Goal: Find specific page/section: Find specific page/section

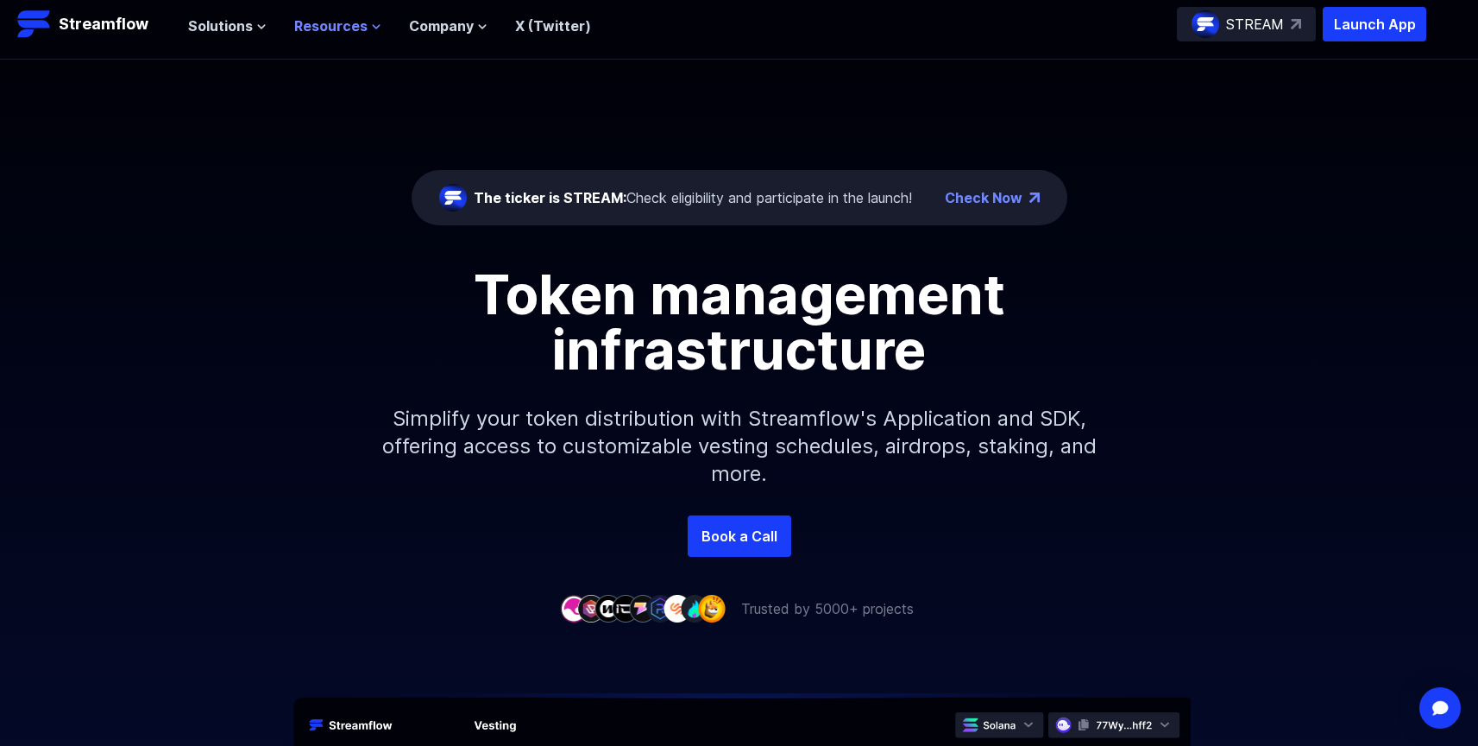
click at [332, 25] on span "Resources" at bounding box center [330, 26] width 73 height 21
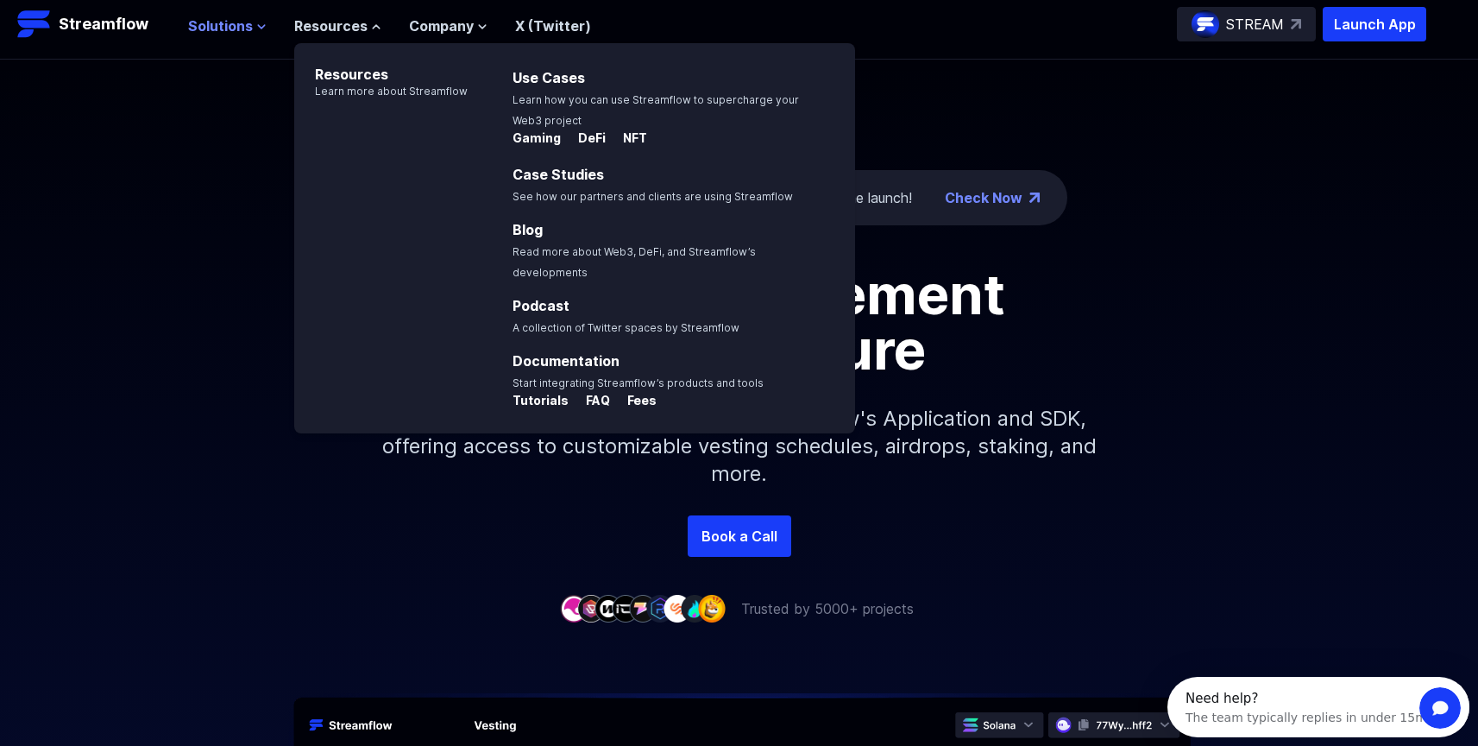
click at [221, 29] on span "Solutions" at bounding box center [220, 26] width 65 height 21
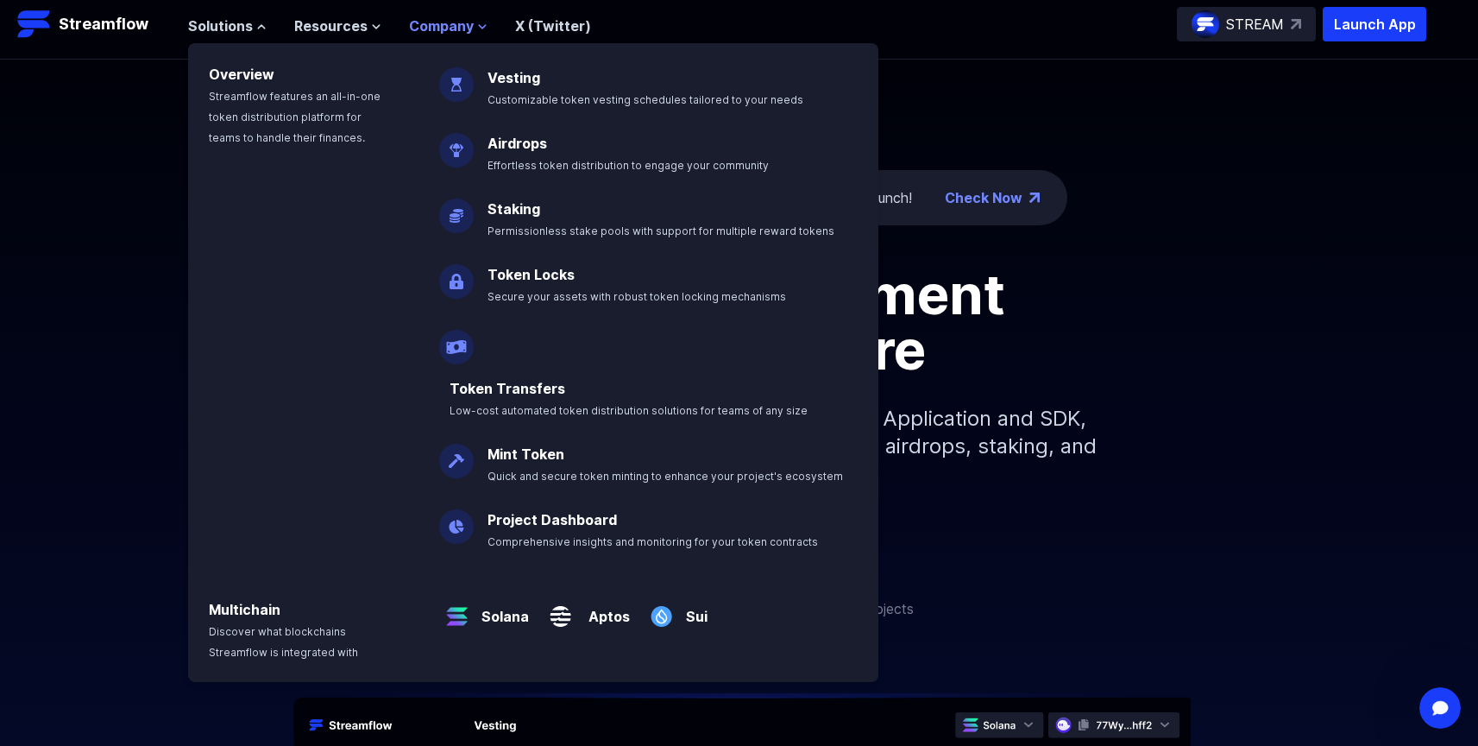
click at [417, 18] on span "Company" at bounding box center [441, 26] width 65 height 21
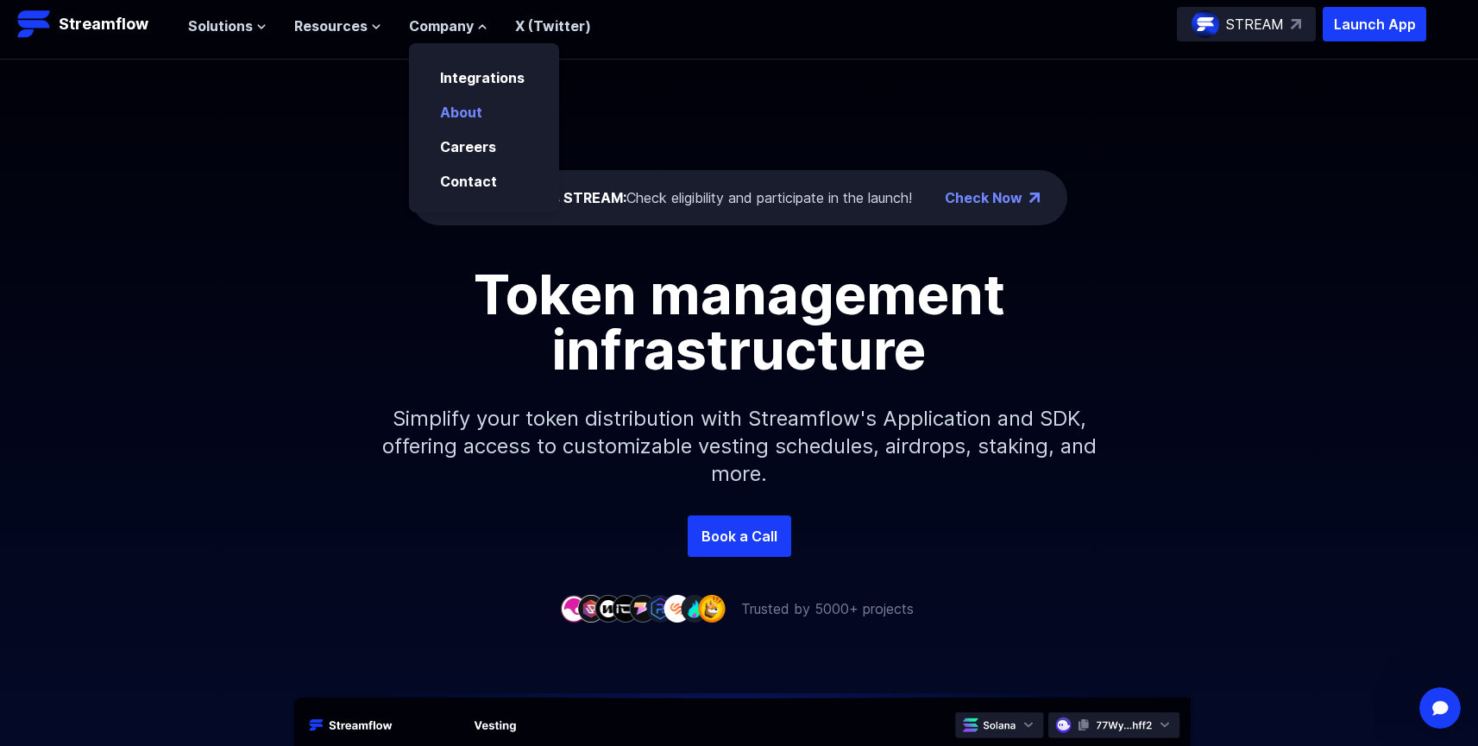
click at [461, 102] on p "About" at bounding box center [473, 112] width 87 height 21
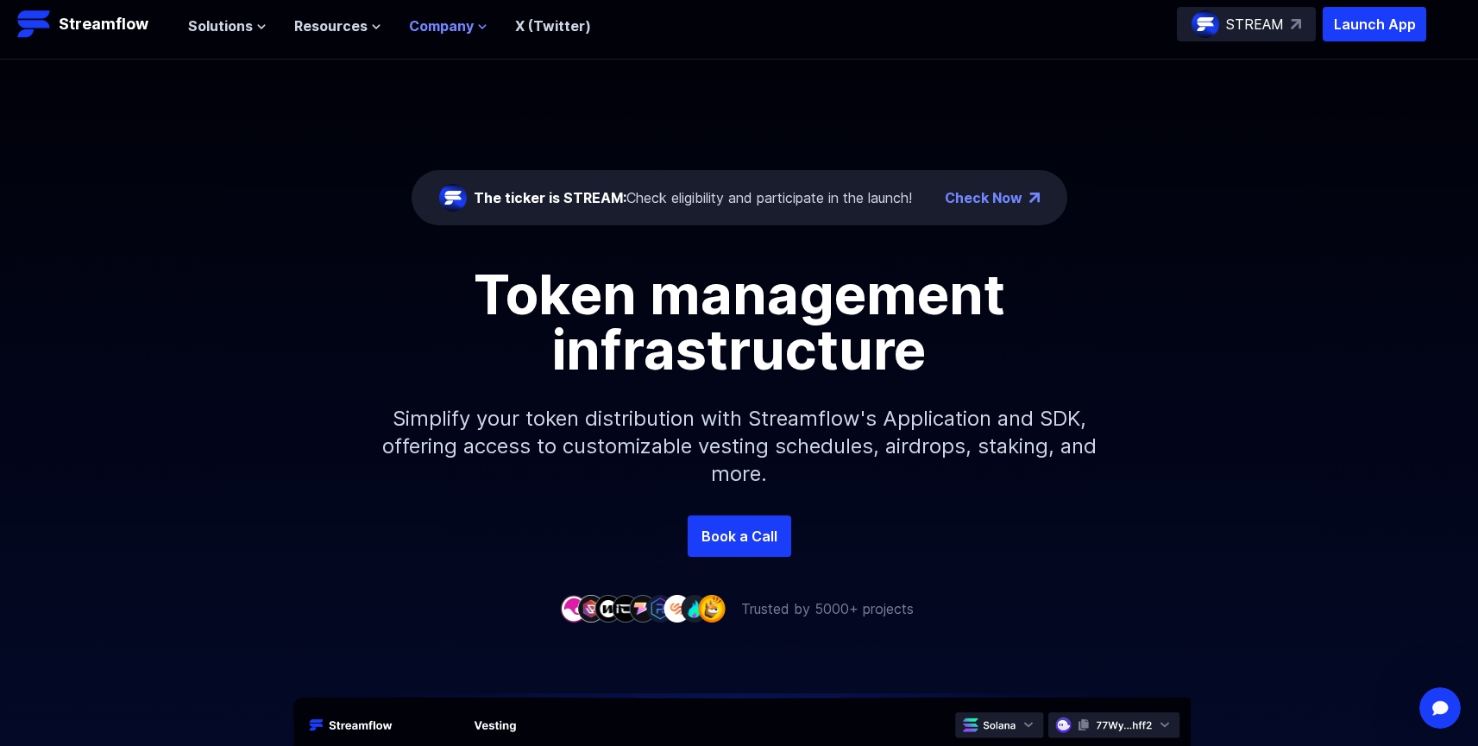
click at [439, 22] on span "Company" at bounding box center [441, 26] width 65 height 21
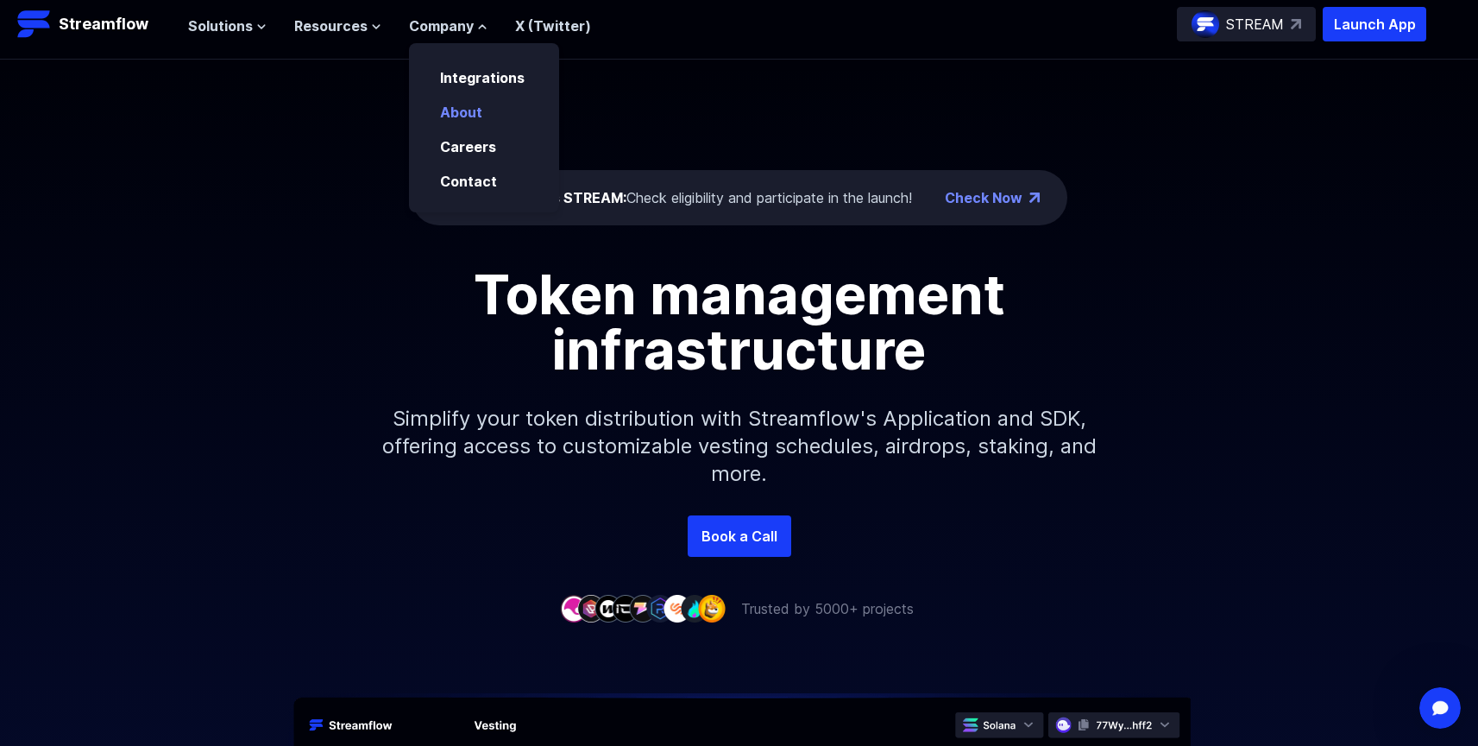
click at [448, 111] on link "About" at bounding box center [461, 112] width 42 height 17
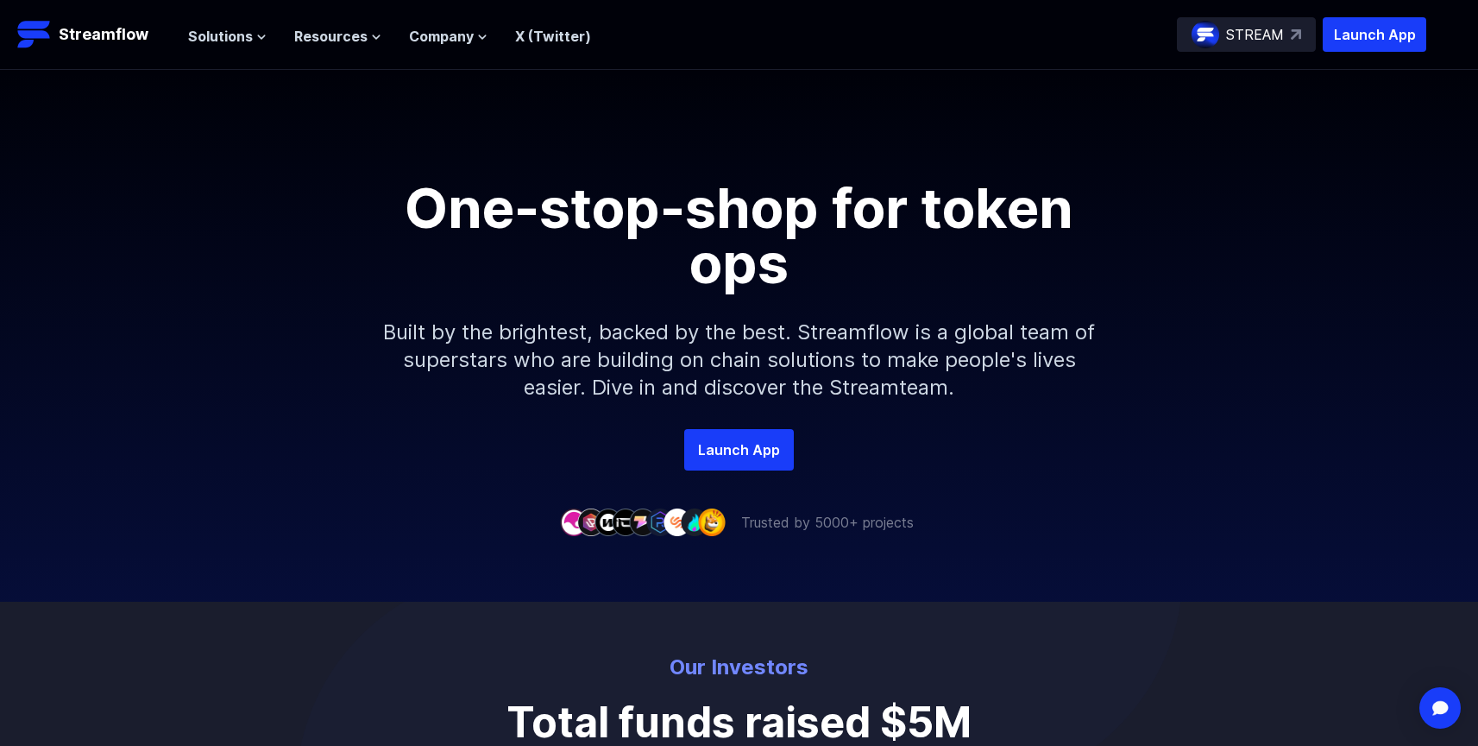
click at [527, 38] on link "X (Twitter)" at bounding box center [553, 36] width 76 height 17
